Goal: Information Seeking & Learning: Learn about a topic

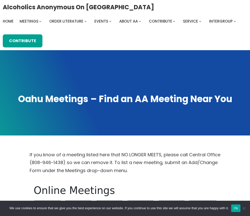
scroll to position [195, 0]
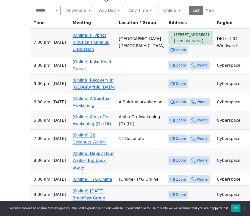
click at [176, 62] on span "Zoom" at bounding box center [181, 65] width 10 height 6
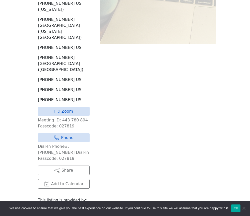
scroll to position [416, 0]
click at [75, 107] on link "Zoom" at bounding box center [64, 111] width 52 height 9
click at [70, 107] on link "Zoom" at bounding box center [64, 111] width 52 height 9
click at [73, 107] on link "Zoom" at bounding box center [64, 111] width 52 height 9
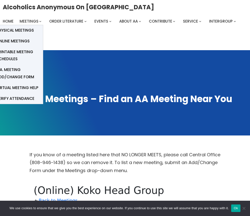
scroll to position [0, 0]
click at [24, 42] on span "Online Meetings" at bounding box center [12, 41] width 33 height 7
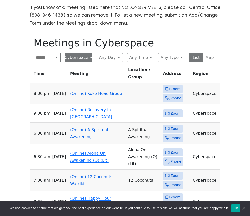
scroll to position [149, 0]
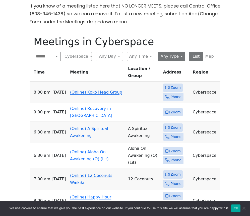
click at [178, 55] on button "Any Type" at bounding box center [171, 57] width 27 height 10
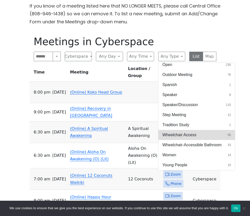
scroll to position [204, 0]
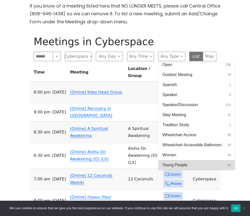
click at [209, 165] on button "Young People 10" at bounding box center [196, 165] width 77 height 10
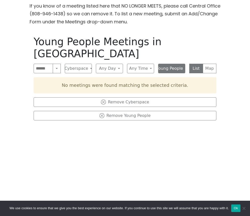
click at [178, 64] on button "Young People" at bounding box center [171, 69] width 27 height 10
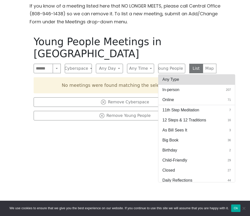
click at [182, 75] on button "Any Type" at bounding box center [196, 80] width 77 height 10
